Goal: Task Accomplishment & Management: Complete application form

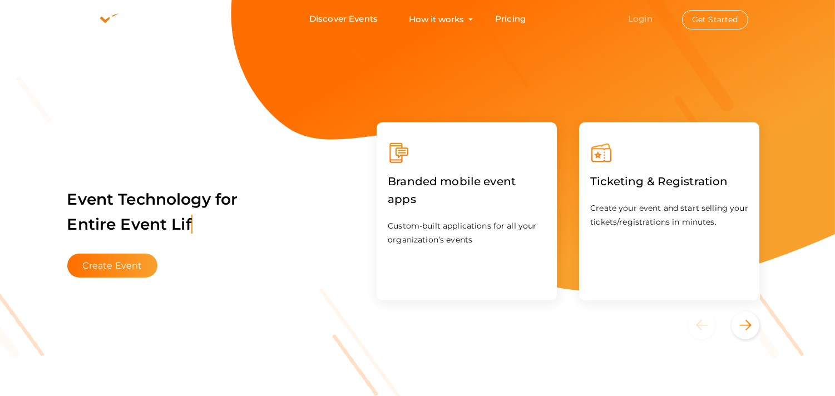
click at [644, 19] on link "Login" at bounding box center [640, 18] width 24 height 11
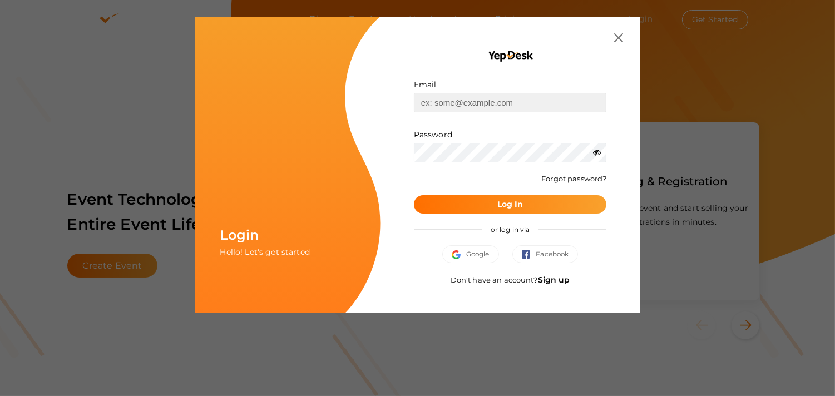
type input "[EMAIL_ADDRESS][DOMAIN_NAME]"
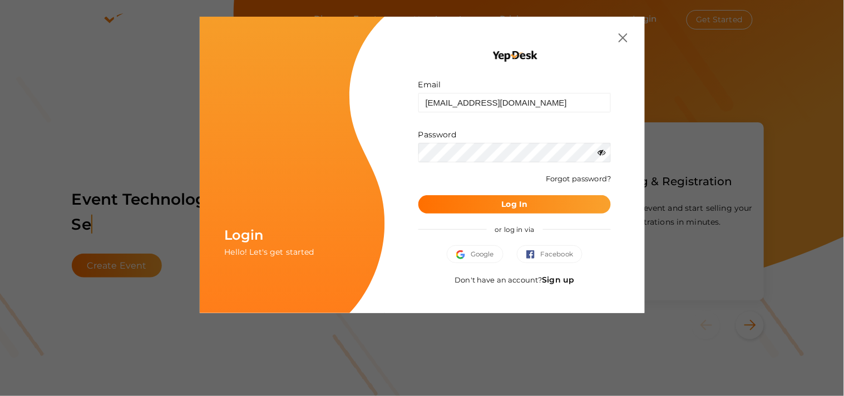
click at [600, 150] on icon at bounding box center [601, 153] width 8 height 8
click at [527, 201] on b "Log In" at bounding box center [515, 204] width 26 height 10
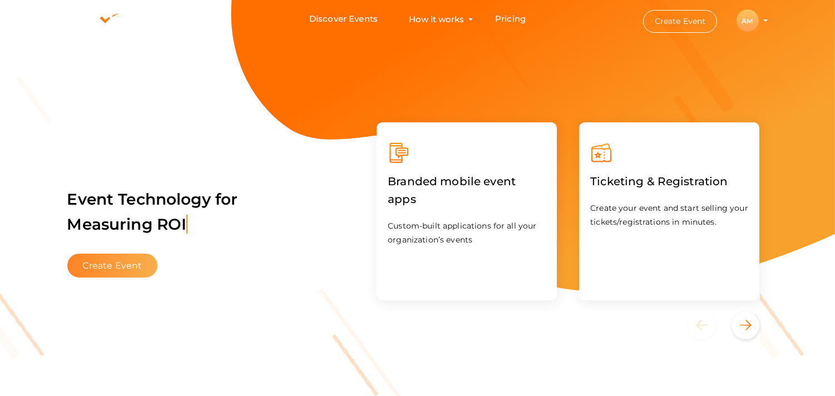
click at [112, 265] on button "Create Event" at bounding box center [112, 266] width 91 height 24
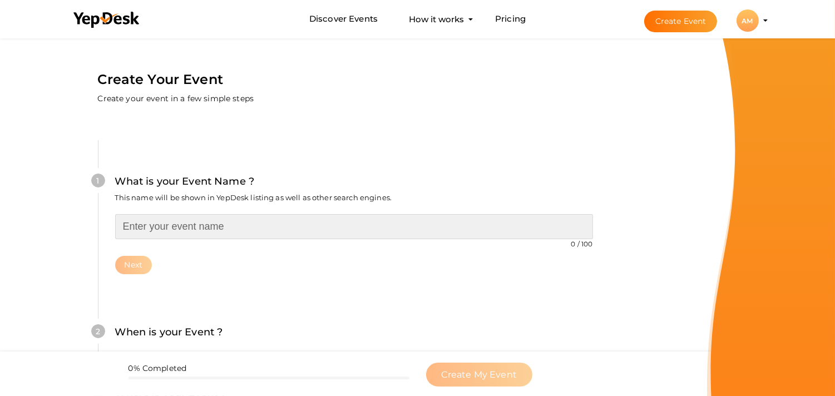
click at [173, 229] on input "text" at bounding box center [354, 226] width 478 height 25
type input "Petroleum Engineering Awards"
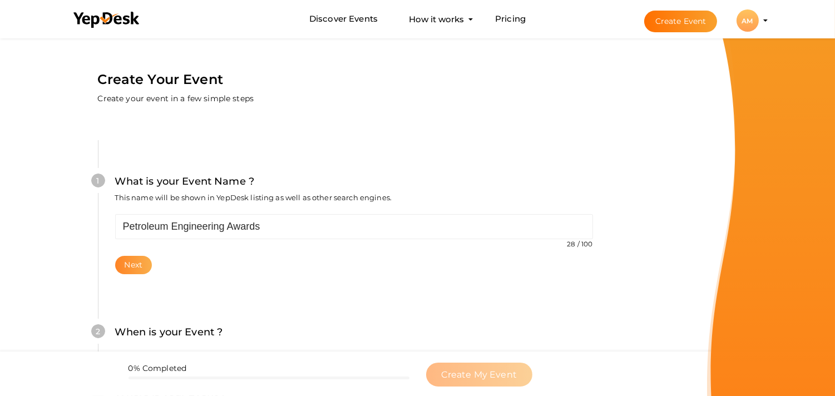
click at [145, 263] on button "Next" at bounding box center [133, 265] width 37 height 18
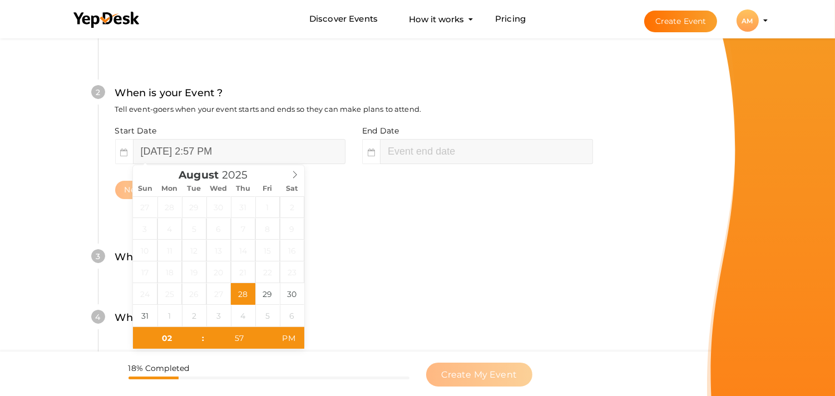
type input "04"
type input "57"
type input "August 28, 2025 4:57 PM"
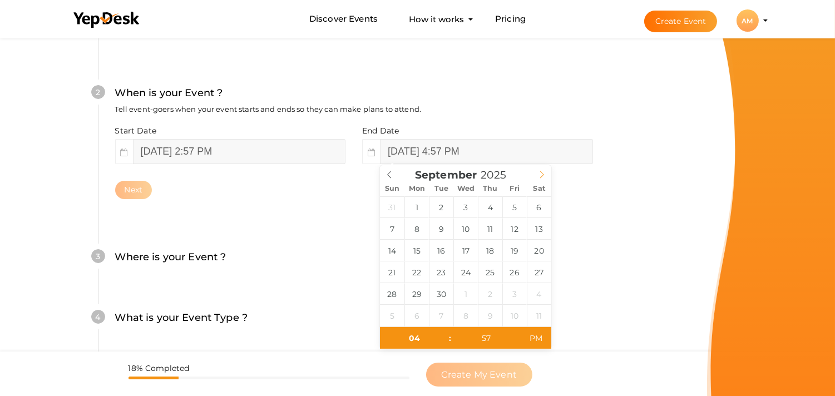
click at [540, 173] on icon at bounding box center [542, 175] width 8 height 8
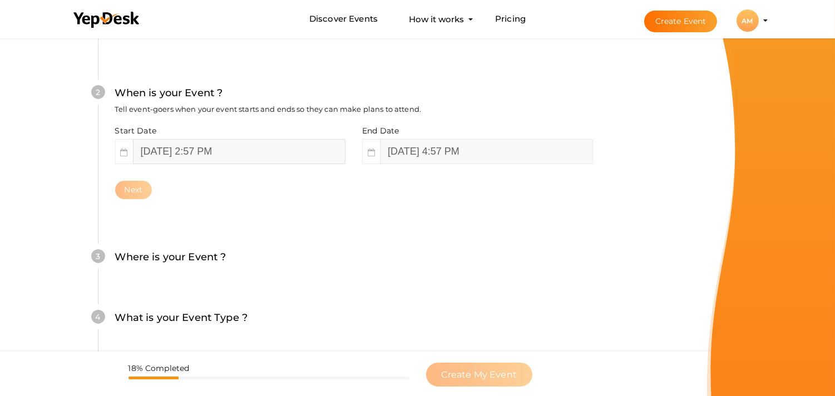
click at [254, 146] on input "August 28, 2025 2:57 PM" at bounding box center [239, 151] width 212 height 25
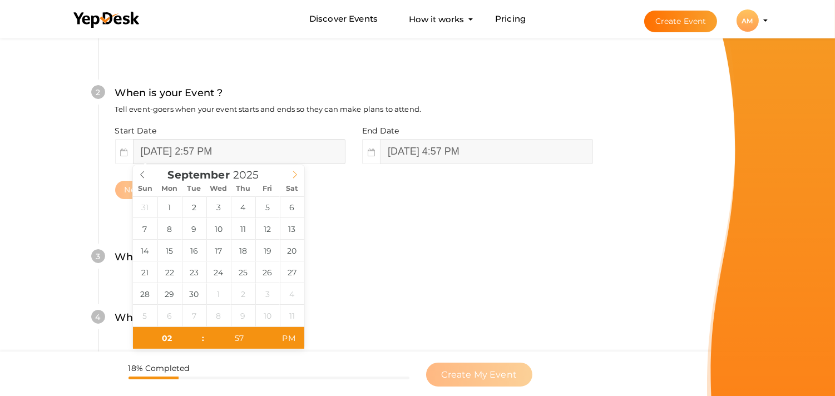
click at [291, 172] on icon at bounding box center [295, 175] width 8 height 8
type input "September 26, 2025 2:57 PM"
click at [238, 151] on input "September 26, 2025 2:57 PM" at bounding box center [239, 151] width 212 height 25
click at [168, 341] on input "02" at bounding box center [167, 338] width 68 height 22
type input "09"
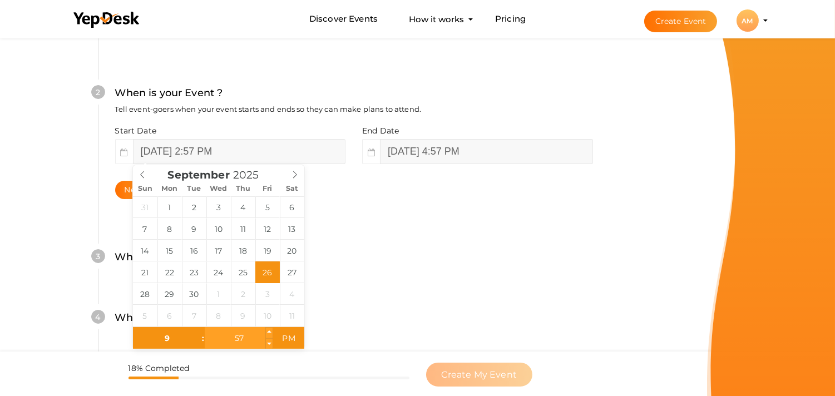
type input "September 26, 2025 9:57 PM"
click at [244, 342] on input "57" at bounding box center [239, 338] width 68 height 22
type input "00"
type input "September 26, 2025 9:00 AM"
click at [275, 337] on span "AM" at bounding box center [288, 338] width 31 height 22
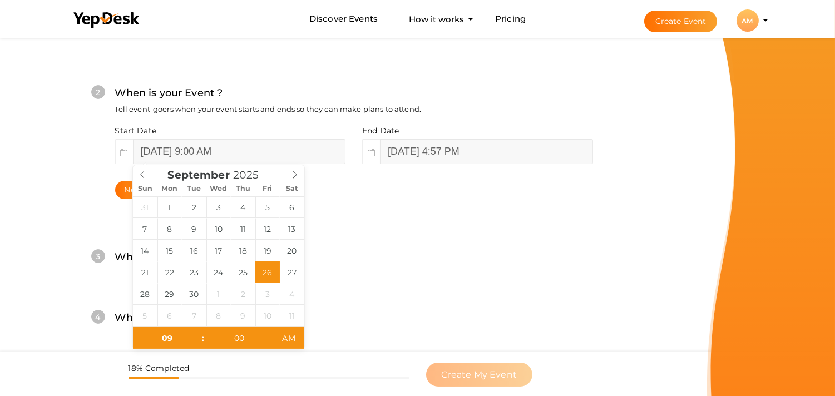
type input "11"
type input "00"
click at [347, 309] on div "4 What is your Event Type ? Choose the right event type. Registration Ticketing…" at bounding box center [354, 323] width 512 height 61
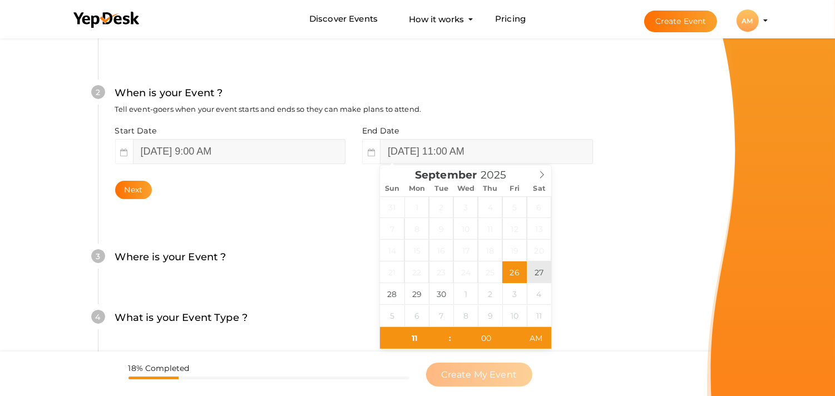
type input "September 27, 2025 11:00 AM"
type input "05"
type input "September 27, 2025 5:00 PM"
click at [544, 329] on span "AM" at bounding box center [536, 338] width 31 height 22
click at [594, 310] on div "4 What is your Event Type ? Choose the right event type. Registration Ticketing…" at bounding box center [354, 323] width 512 height 61
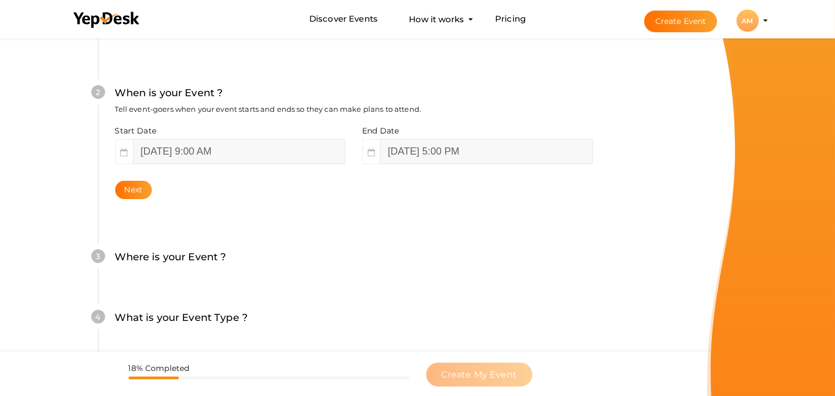
scroll to position [359, 0]
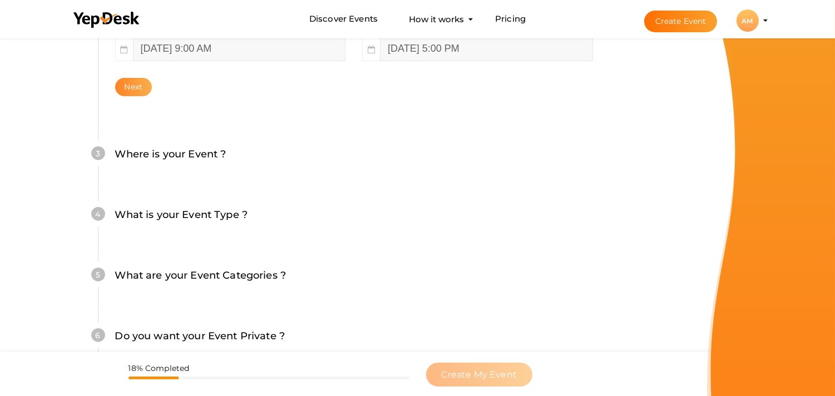
click at [124, 84] on button "Next" at bounding box center [133, 87] width 37 height 18
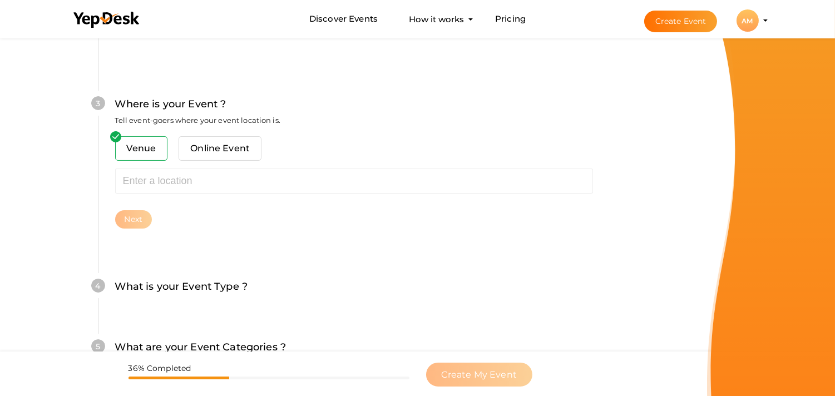
scroll to position [436, 0]
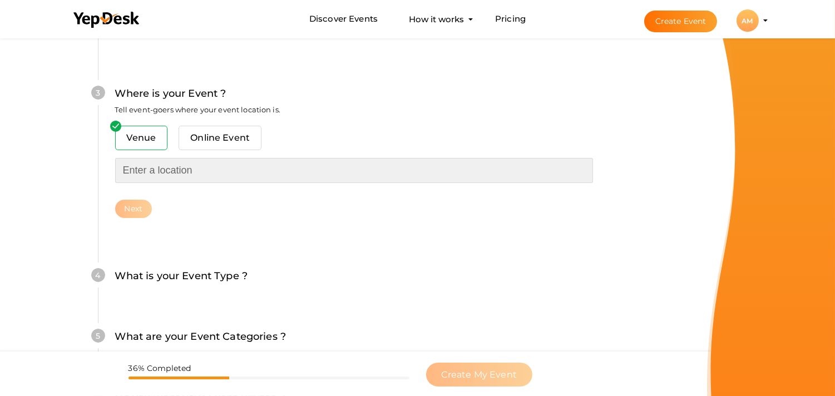
click at [142, 171] on input "text" at bounding box center [354, 170] width 478 height 25
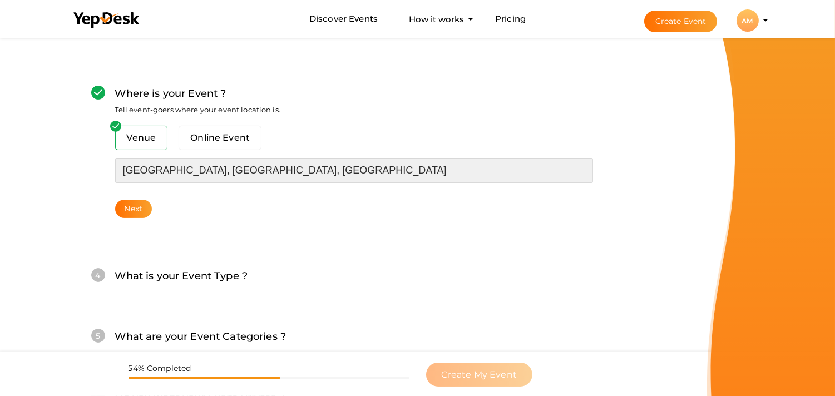
click at [221, 171] on input "Mumbai, Maharashtra, India" at bounding box center [354, 170] width 478 height 25
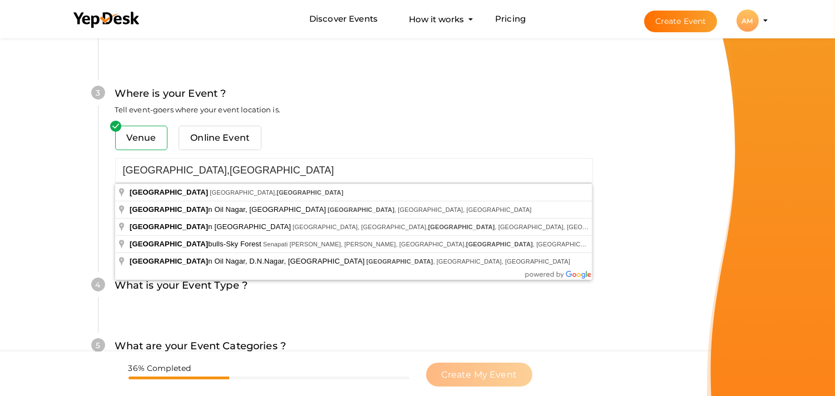
click at [276, 326] on div "5 What are your Event Categories ? Choosing the right categories will help us l…" at bounding box center [354, 352] width 512 height 61
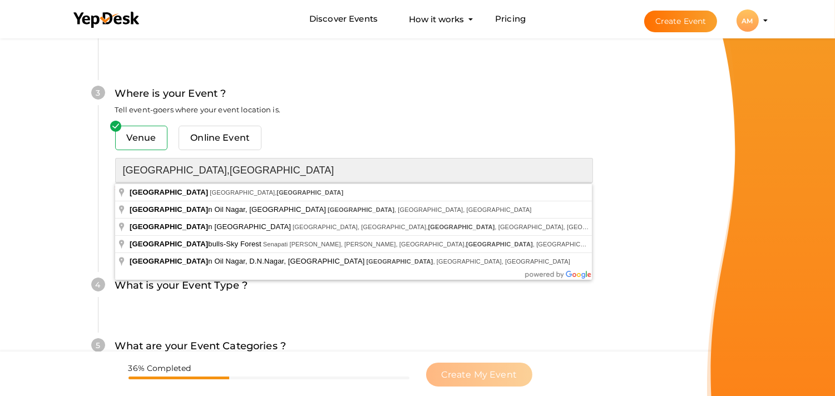
click at [192, 175] on input "Mumbai,India" at bounding box center [354, 170] width 478 height 25
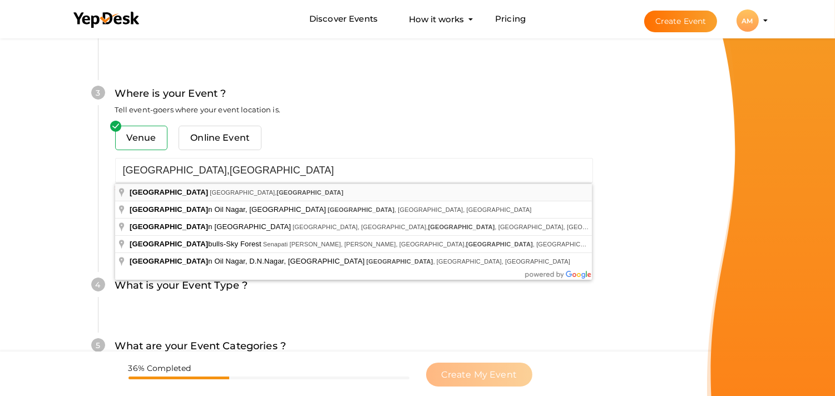
type input "Mumbai, Maharashtra, India"
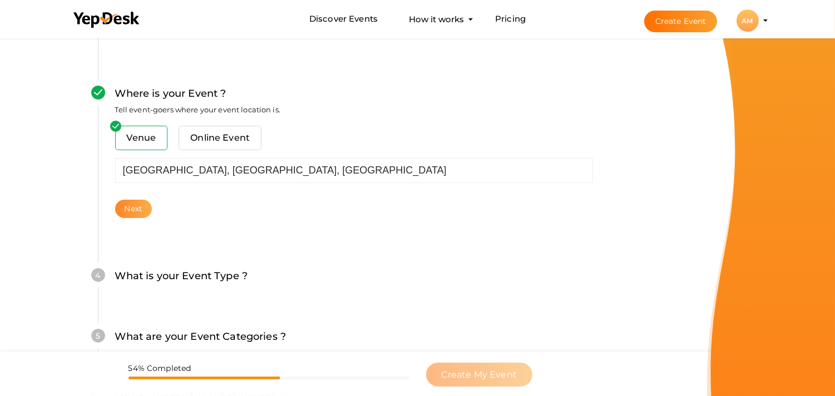
click at [124, 214] on button "Next" at bounding box center [133, 209] width 37 height 18
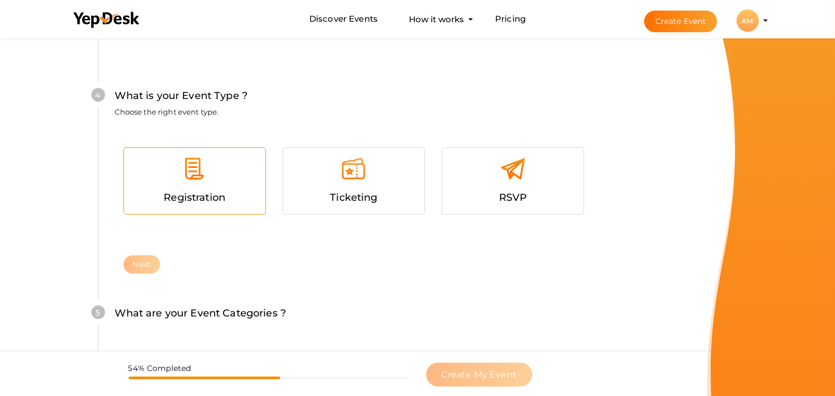
scroll to position [635, 0]
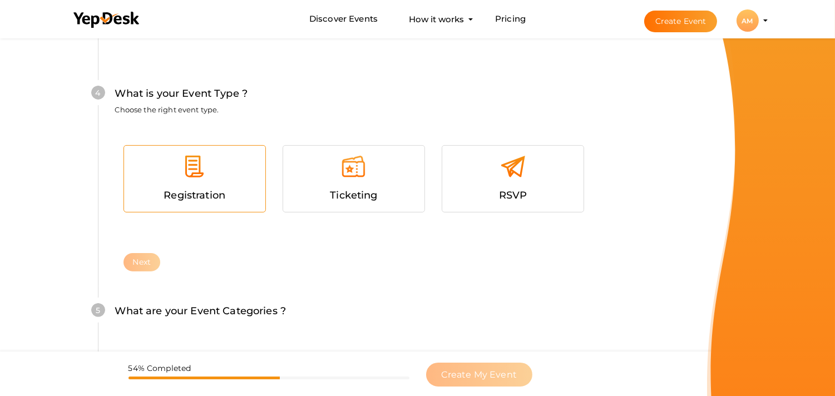
click at [235, 179] on div at bounding box center [194, 170] width 125 height 33
click at [139, 256] on button "Next" at bounding box center [141, 262] width 37 height 18
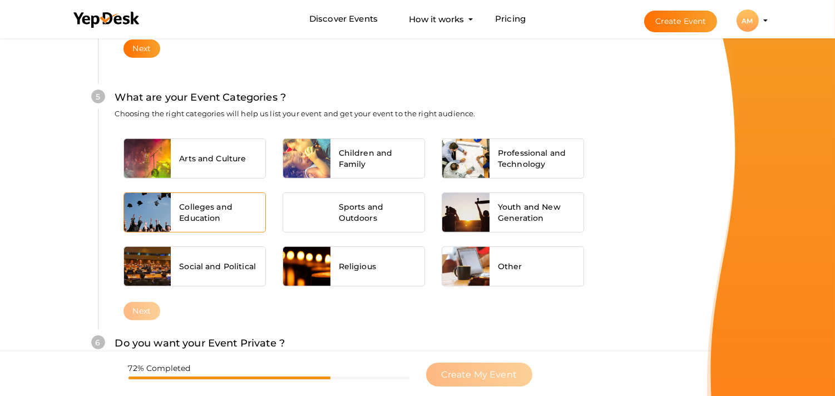
scroll to position [869, 0]
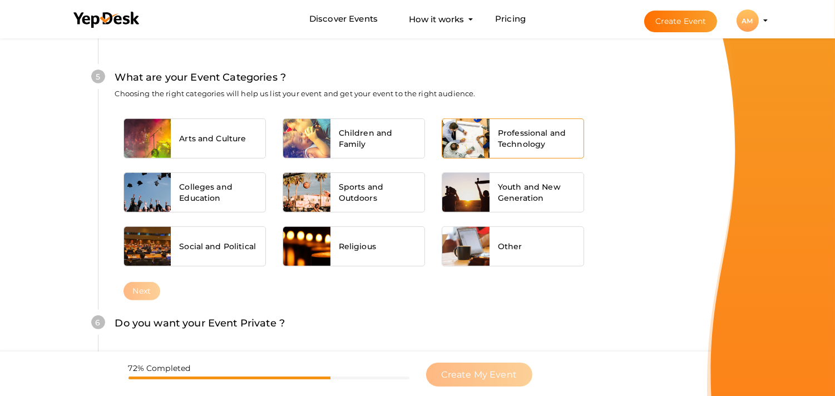
click at [542, 133] on span "Professional and Technology" at bounding box center [537, 138] width 78 height 22
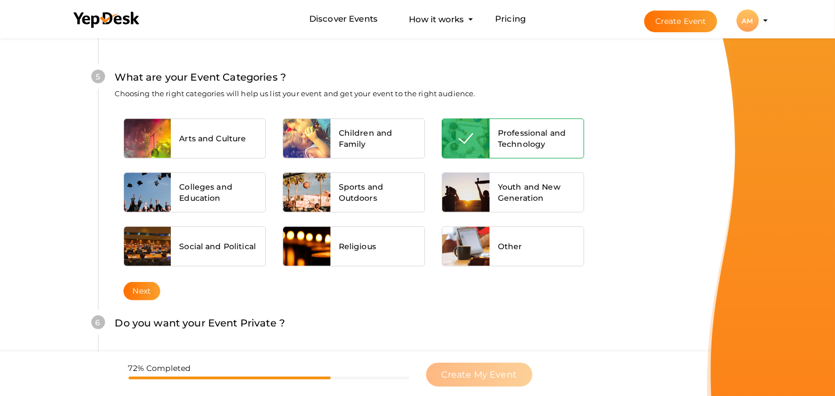
click at [122, 289] on div "Next" at bounding box center [354, 291] width 478 height 18
click at [158, 290] on button "Next" at bounding box center [141, 291] width 37 height 18
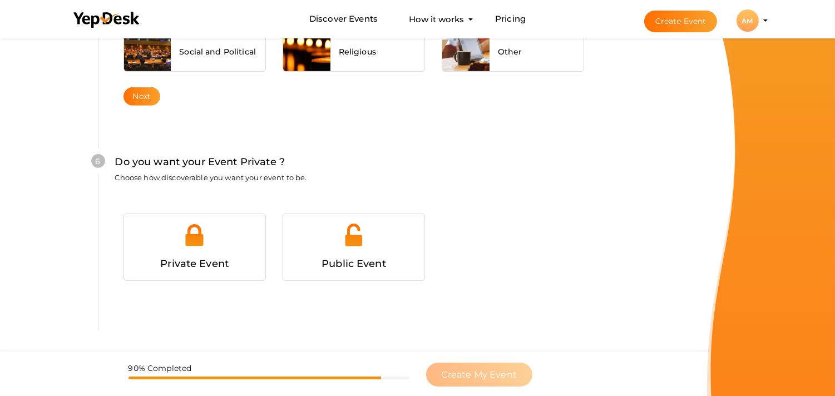
scroll to position [1114, 0]
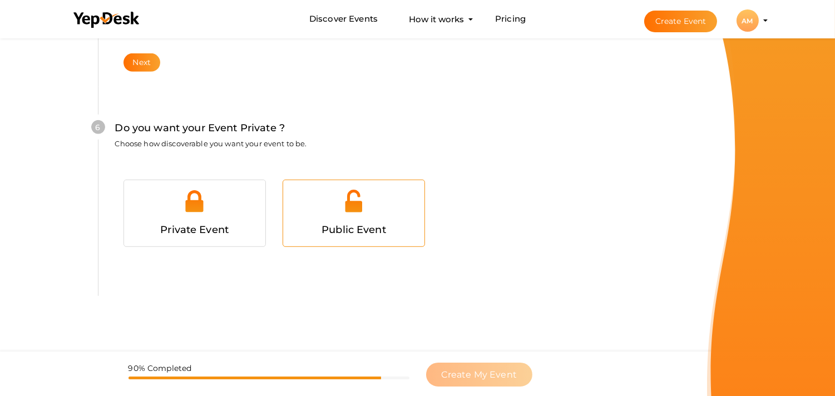
click at [342, 224] on span "Public Event" at bounding box center [354, 230] width 65 height 12
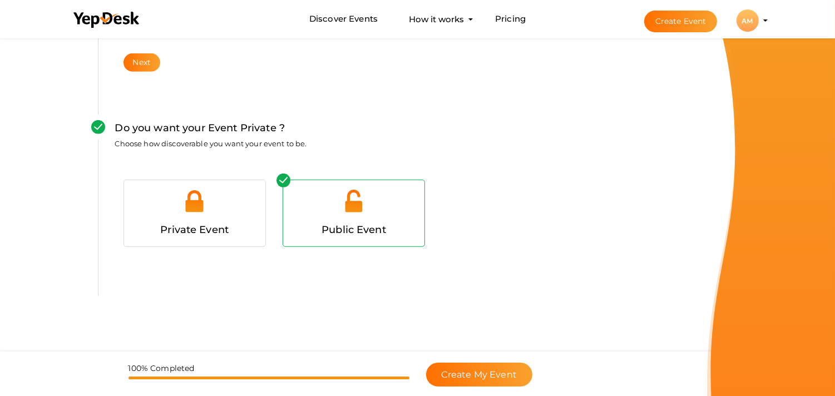
scroll to position [1125, 0]
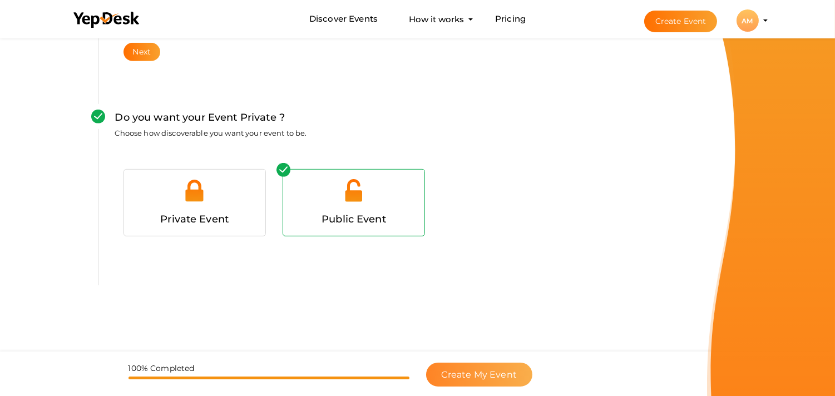
click at [497, 376] on span "Create My Event" at bounding box center [479, 374] width 75 height 11
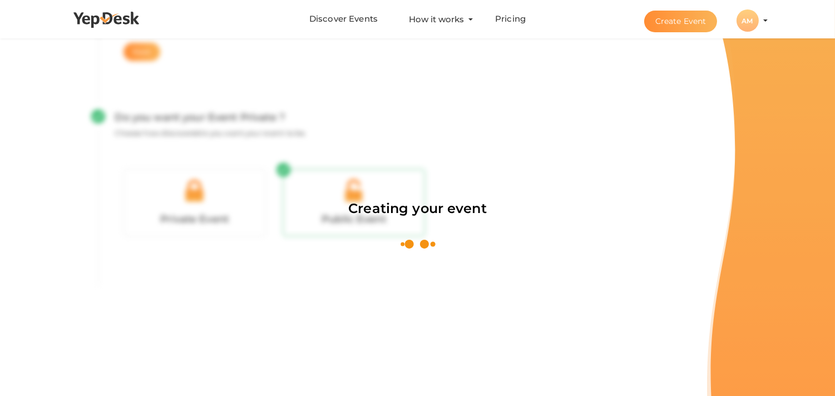
scroll to position [167, 0]
